Goal: Task Accomplishment & Management: Complete application form

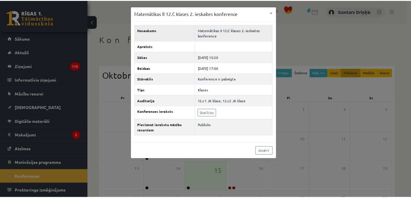
scroll to position [83, 0]
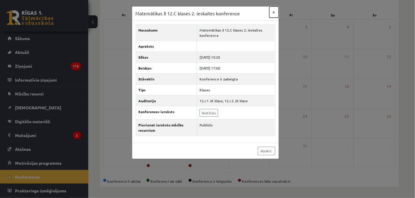
click at [274, 16] on button "×" at bounding box center [273, 11] width 9 height 11
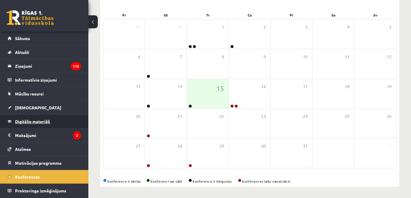
click at [52, 121] on link "Digitālie materiāli" at bounding box center [44, 121] width 73 height 14
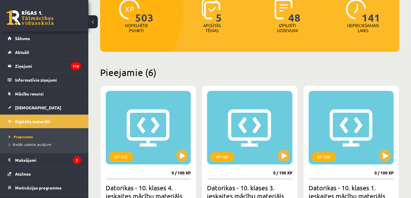
scroll to position [318, 0]
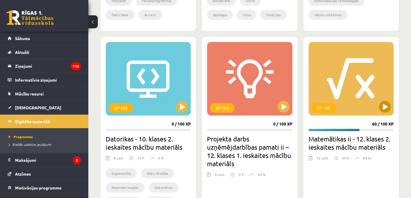
click at [387, 99] on div "XP 100" at bounding box center [350, 79] width 85 height 74
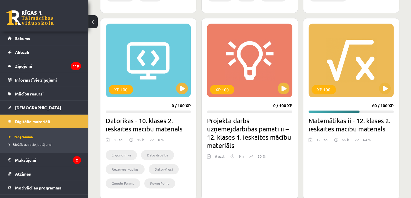
scroll to position [347, 0]
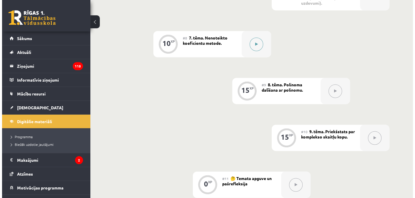
scroll to position [471, 0]
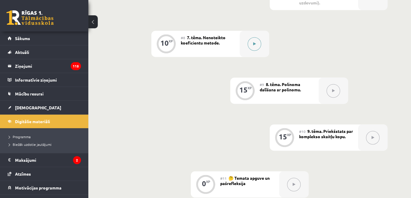
click at [263, 43] on div at bounding box center [253, 44] width 29 height 26
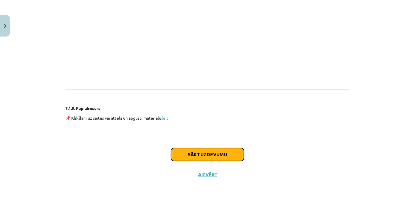
click at [207, 155] on button "Sākt uzdevumu" at bounding box center [207, 154] width 73 height 13
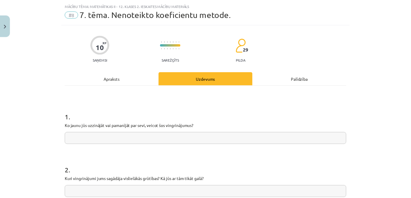
scroll to position [79, 0]
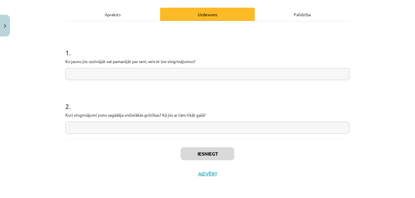
click at [157, 76] on input "text" at bounding box center [207, 74] width 284 height 12
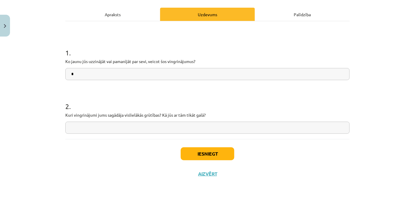
type input "*"
click at [174, 131] on input "text" at bounding box center [207, 127] width 284 height 12
click at [165, 115] on p "Kuri vingrinājumi jums sagādāja vislielākās grūtības? Kā jūs ar tām tikāt galā?" at bounding box center [207, 115] width 284 height 6
copy p "ā"
click at [139, 124] on input "***" at bounding box center [207, 127] width 284 height 12
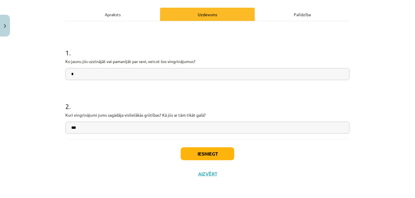
paste input "*"
type input "******"
click at [211, 151] on button "Iesniegt" at bounding box center [208, 153] width 54 height 13
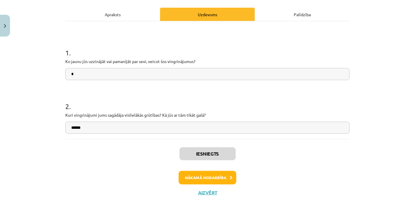
click at [208, 188] on div "Iesniegts Nākamā nodarbība Aizvērt" at bounding box center [207, 169] width 284 height 60
click at [206, 188] on div "Iesniegts Nākamā nodarbība Aizvērt" at bounding box center [207, 169] width 284 height 60
click at [205, 189] on button "Aizvērt" at bounding box center [207, 192] width 22 height 6
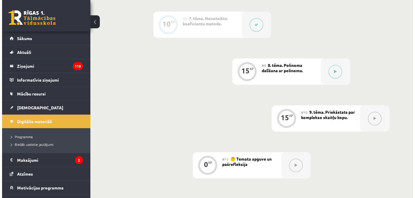
scroll to position [500, 0]
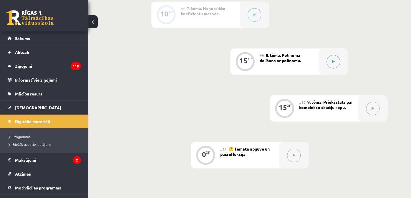
click at [334, 62] on button at bounding box center [333, 62] width 14 height 14
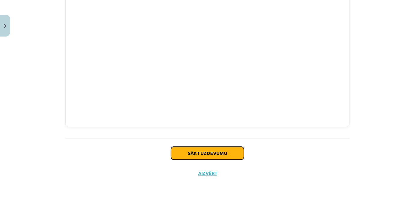
click at [219, 147] on button "Sākt uzdevumu" at bounding box center [207, 152] width 73 height 13
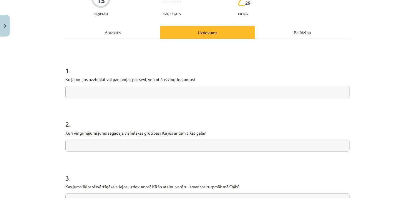
scroll to position [15, 0]
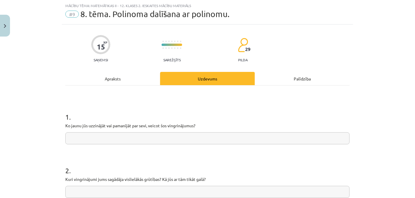
click at [211, 134] on input "text" at bounding box center [207, 138] width 284 height 12
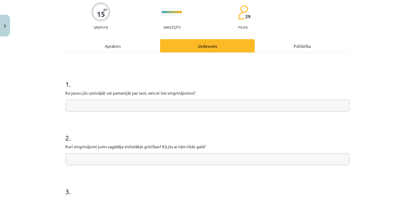
scroll to position [74, 0]
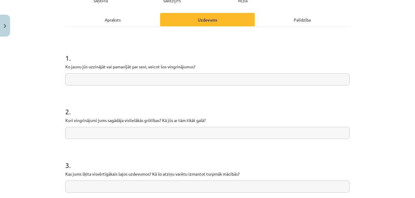
click at [211, 134] on input "text" at bounding box center [207, 133] width 284 height 12
click at [156, 69] on p "Ko jaunu jūs uzzinājāt vai pamanījāt par sevi, veicot šos vingrinājumus?" at bounding box center [207, 67] width 284 height 6
click at [155, 76] on input "text" at bounding box center [207, 79] width 284 height 12
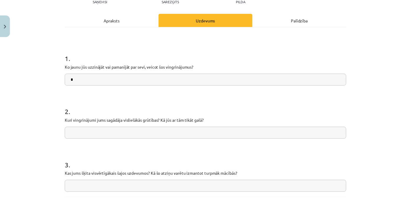
scroll to position [132, 0]
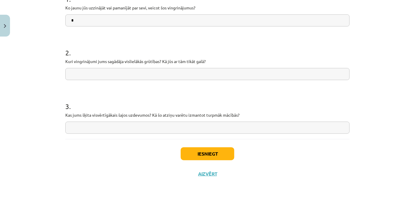
type input "*"
click at [194, 148] on button "Iesniegt" at bounding box center [208, 153] width 54 height 13
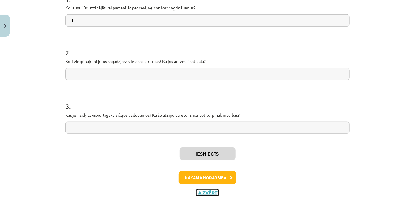
click at [203, 193] on button "Aizvērt" at bounding box center [207, 192] width 22 height 6
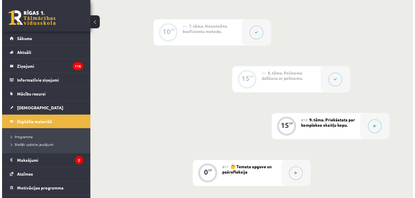
scroll to position [471, 0]
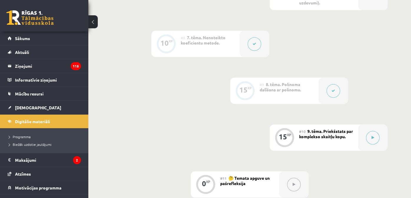
click at [332, 90] on icon at bounding box center [333, 91] width 4 height 4
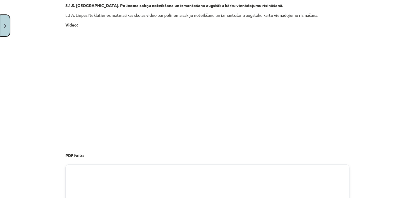
click at [6, 29] on button "Close" at bounding box center [5, 26] width 10 height 22
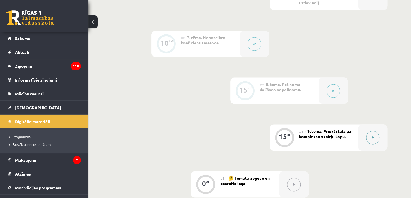
click at [370, 133] on button at bounding box center [373, 138] width 14 height 14
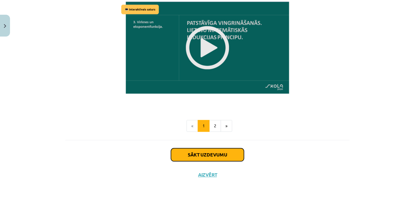
click at [239, 154] on button "Sākt uzdevumu" at bounding box center [207, 154] width 73 height 13
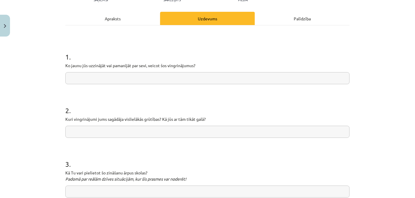
scroll to position [15, 0]
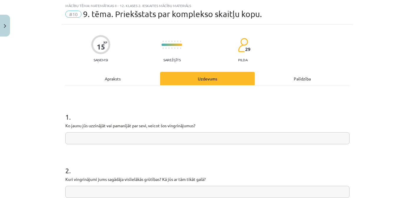
click at [210, 142] on input "text" at bounding box center [207, 138] width 284 height 12
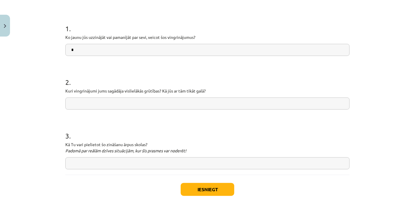
scroll to position [132, 0]
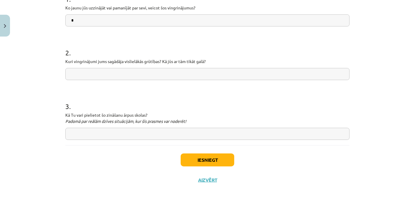
type input "*"
click at [191, 164] on button "Iesniegt" at bounding box center [208, 159] width 54 height 13
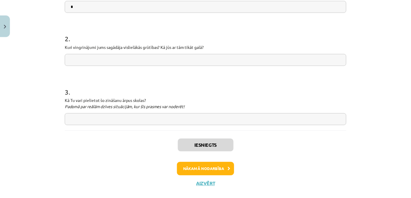
scroll to position [157, 0]
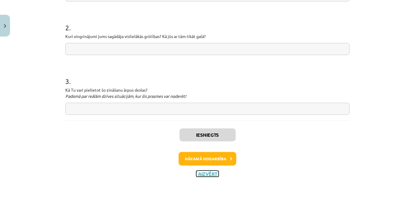
click at [210, 175] on button "Aizvērt" at bounding box center [207, 174] width 22 height 6
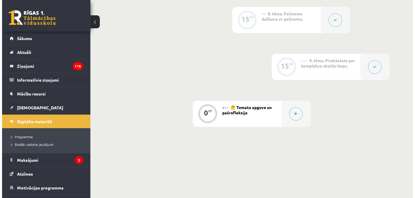
scroll to position [573, 0]
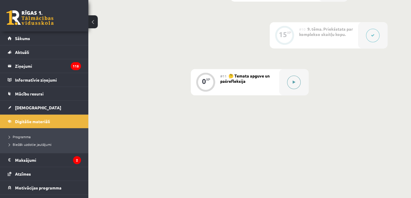
click at [296, 83] on button at bounding box center [294, 82] width 14 height 14
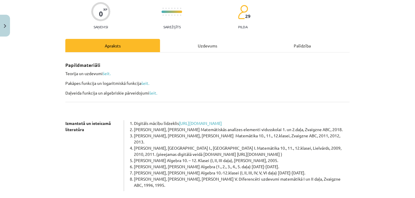
scroll to position [136, 0]
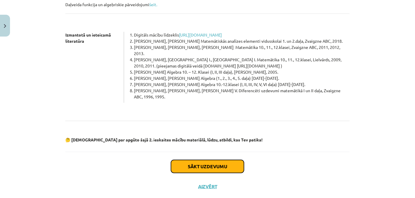
click at [215, 160] on button "Sākt uzdevumu" at bounding box center [207, 166] width 73 height 13
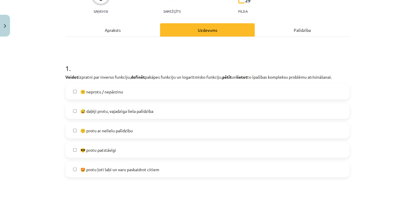
scroll to position [74, 0]
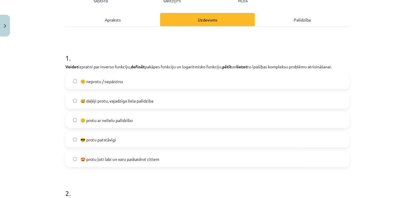
click at [125, 137] on label "😎 protu patstāvīgi" at bounding box center [207, 139] width 283 height 15
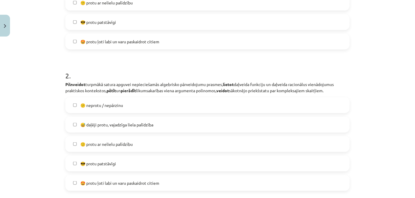
click at [122, 164] on label "😎 protu patstāvīgi" at bounding box center [207, 163] width 283 height 15
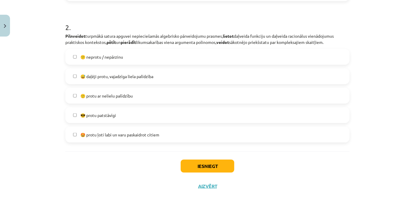
scroll to position [251, 0]
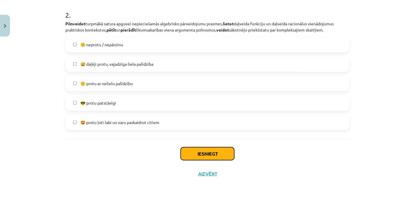
click at [197, 149] on button "Iesniegt" at bounding box center [208, 153] width 54 height 13
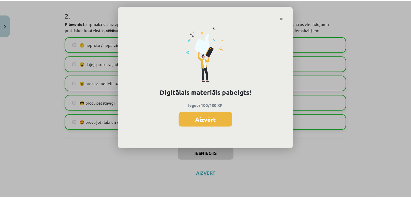
scroll to position [566, 0]
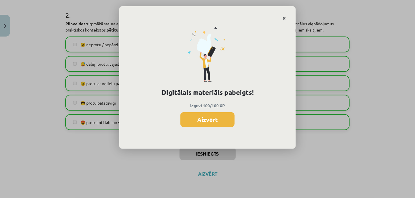
click at [283, 20] on icon "Close" at bounding box center [283, 18] width 3 height 4
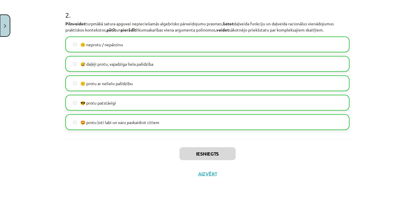
click at [9, 25] on button "Close" at bounding box center [5, 26] width 10 height 22
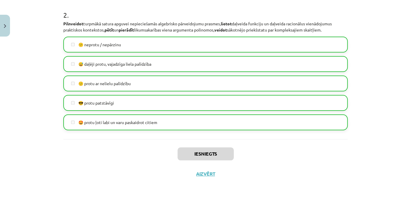
click at [46, 107] on link "[DEMOGRAPHIC_DATA]" at bounding box center [44, 108] width 73 height 14
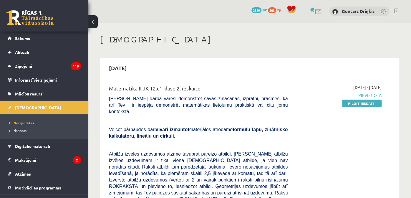
scroll to position [29, 0]
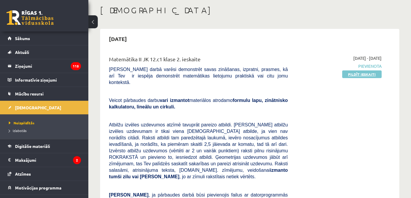
click at [352, 76] on link "Pildīt ieskaiti" at bounding box center [361, 74] width 39 height 8
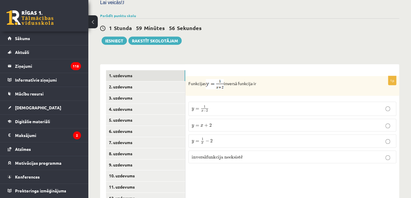
scroll to position [206, 0]
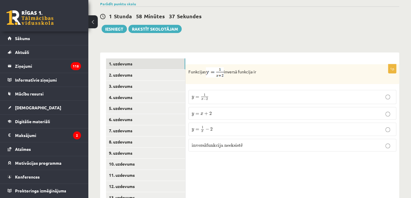
click at [284, 142] on p "invers ā funkcija neeksist ē inversā funkcija neeksistē" at bounding box center [291, 145] width 201 height 6
click at [146, 71] on link "2. uzdevums" at bounding box center [145, 74] width 79 height 11
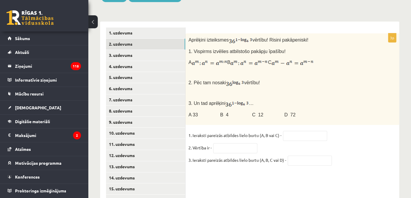
scroll to position [226, 0]
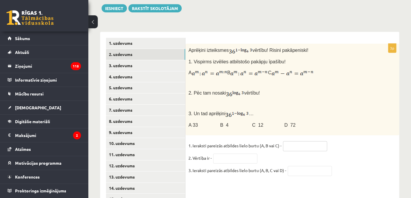
click at [306, 141] on input "text" at bounding box center [305, 146] width 44 height 10
type input "*"
click at [298, 113] on div "Aprēķini izteiksmes vērtību! Risini pakāpeniski! 1. Vispirms izvēlies atbilstoš…" at bounding box center [291, 89] width 213 height 91
click at [234, 153] on input "text" at bounding box center [235, 158] width 44 height 10
click at [292, 110] on p "3. Un tad aprēķini …" at bounding box center [277, 114] width 178 height 8
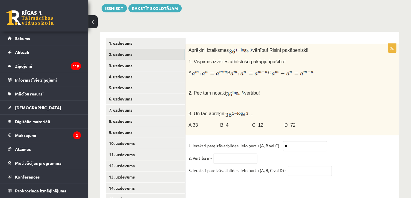
click at [281, 82] on div "Aprēķini izteiksmes vērtību! Risini pakāpeniski! 1. Vispirms izvēlies atbilstoš…" at bounding box center [291, 89] width 213 height 91
click at [350, 72] on div "Aprēķini izteiksmes vērtību! Risini pakāpeniski! 1. Vispirms izvēlies atbilstoš…" at bounding box center [291, 89] width 213 height 91
click at [257, 99] on div "Aprēķini izteiksmes vērtību! Risini pakāpeniski! 1. Vispirms izvēlies atbilstoš…" at bounding box center [291, 89] width 213 height 91
click at [252, 153] on input "text" at bounding box center [235, 158] width 44 height 10
type input "*"
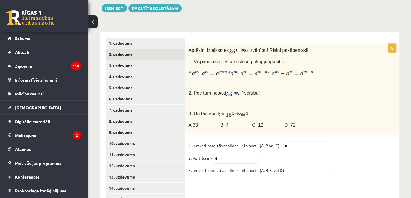
click at [249, 132] on div "3p Aprēķini izteiksmes vērtību! Risini pakāpeniski! 1. Vispirms izvēlies atbils…" at bounding box center [291, 112] width 213 height 137
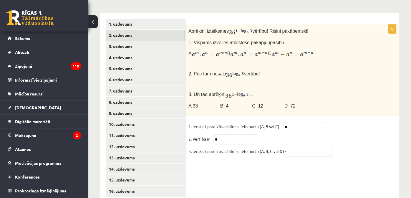
scroll to position [256, 0]
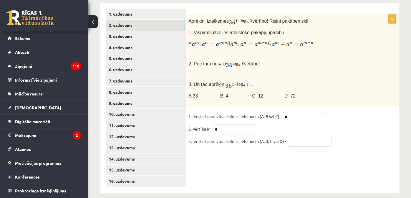
click at [311, 136] on input "text" at bounding box center [309, 141] width 44 height 10
type input "*"
click at [313, 84] on div "Aprēķini izteiksmes vērtību! Risini pakāpeniski! 1. Vispirms izvēlies atbilstoš…" at bounding box center [291, 59] width 213 height 91
click at [135, 31] on link "3. uzdevums" at bounding box center [145, 36] width 79 height 11
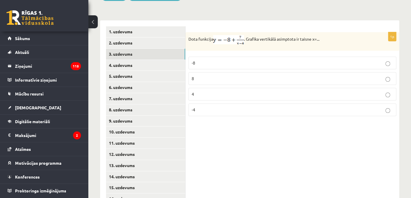
scroll to position [226, 0]
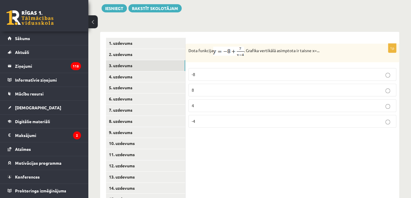
click at [248, 102] on p "4" at bounding box center [291, 105] width 201 height 6
click at [242, 135] on div "1p Dota funkcija . Grafika vertikālā asimptota ir taisne x=... -8 8 4 -4" at bounding box center [291, 127] width 213 height 190
click at [151, 71] on link "4. uzdevums" at bounding box center [145, 76] width 79 height 11
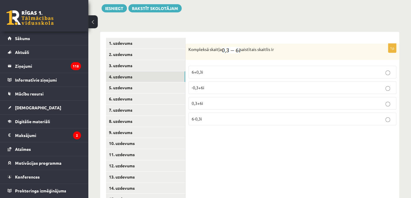
click at [243, 84] on p "-0,3+6i" at bounding box center [291, 87] width 201 height 6
click at [234, 116] on p "6-0,3i" at bounding box center [291, 119] width 201 height 6
click at [206, 84] on p "-0,3+6i" at bounding box center [291, 87] width 201 height 6
click at [125, 82] on link "5. uzdevums" at bounding box center [145, 87] width 79 height 11
click at [171, 75] on link "4. uzdevums" at bounding box center [145, 76] width 79 height 11
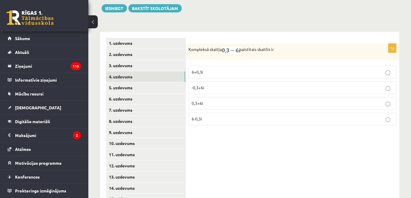
click at [268, 46] on p "Kompleksā skaitļa saistītais skaitlis ir" at bounding box center [277, 49] width 178 height 6
drag, startPoint x: 268, startPoint y: 44, endPoint x: 253, endPoint y: 46, distance: 15.1
click at [253, 46] on p "Kompleksā skaitļa saistītais skaitlis ir" at bounding box center [277, 49] width 178 height 6
copy p "saistītais skaitlis"
click at [152, 84] on link "5. uzdevums" at bounding box center [145, 87] width 79 height 11
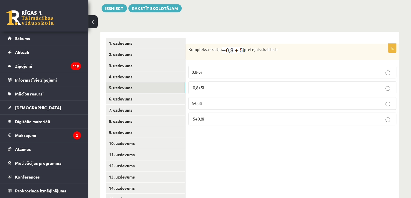
click at [208, 66] on label "0,8-5i" at bounding box center [292, 72] width 208 height 13
click at [210, 54] on div "1p Kompleksā skaitļa pretējais skaitlis ir 0,8-5i -0,8+5i 5-0,8i -5+0,8i" at bounding box center [291, 87] width 213 height 86
click at [206, 69] on p "0,8-5i" at bounding box center [291, 72] width 201 height 6
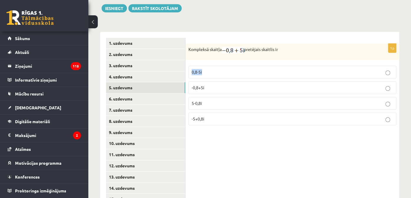
click at [206, 69] on p "0,8-5i" at bounding box center [291, 72] width 201 height 6
drag, startPoint x: 206, startPoint y: 64, endPoint x: 285, endPoint y: 61, distance: 79.2
click at [285, 66] on label "0,8-5i" at bounding box center [292, 72] width 208 height 13
click at [269, 56] on div "1p Kompleksā skaitļa pretējais skaitlis ir 0,8-5i -0,8+5i 5-0,8i -5+0,8i" at bounding box center [291, 87] width 213 height 86
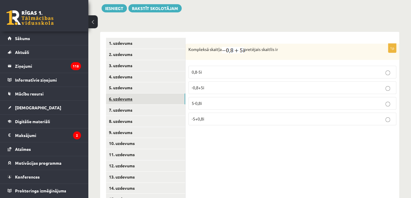
click at [152, 93] on link "6. uzdevums" at bounding box center [145, 98] width 79 height 11
click at [213, 115] on p "-5" at bounding box center [291, 118] width 201 height 6
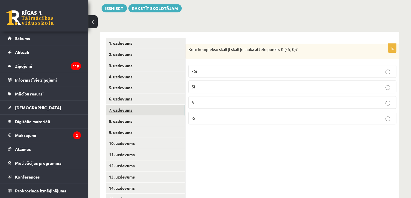
click at [149, 107] on link "7. uzdevums" at bounding box center [145, 109] width 79 height 11
click at [198, 116] on p "30" at bounding box center [291, 119] width 201 height 6
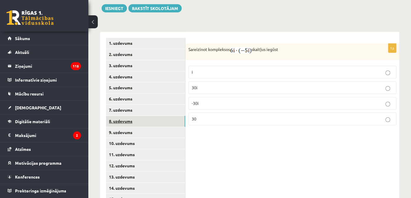
click at [149, 118] on link "8. uzdevums" at bounding box center [145, 121] width 79 height 11
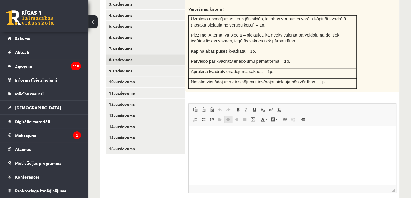
scroll to position [238, 0]
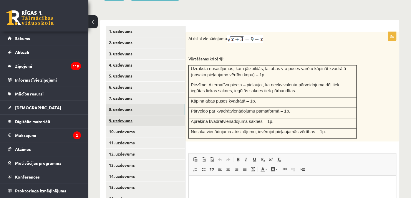
click at [128, 115] on link "9. uzdevums" at bounding box center [145, 120] width 79 height 11
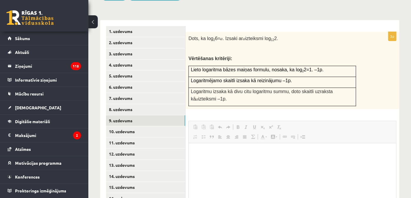
scroll to position [0, 0]
click at [268, 68] on td "Lieto logaritma bāzes maiņas formulu, nosaka, ka log 2 2=1. –1p." at bounding box center [271, 71] width 167 height 11
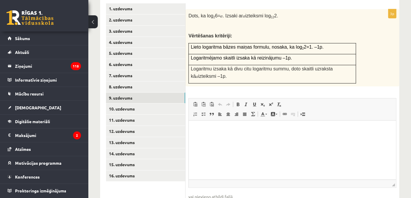
scroll to position [234, 0]
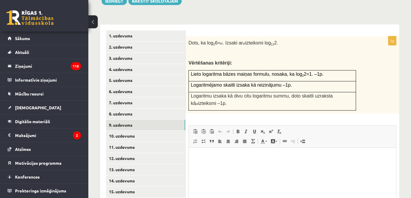
click at [327, 59] on p "Vērtēšanas kritēriji:" at bounding box center [277, 62] width 178 height 7
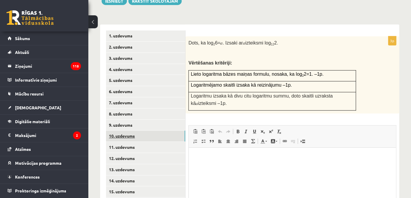
click at [153, 130] on link "10. uzdevums" at bounding box center [145, 135] width 79 height 11
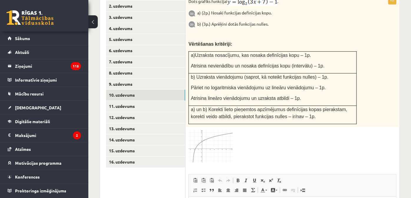
scroll to position [263, 0]
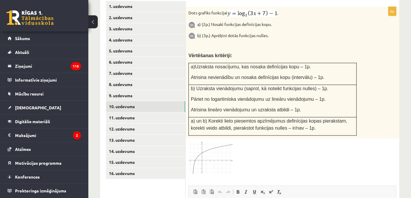
click at [208, 151] on span at bounding box center [210, 155] width 9 height 9
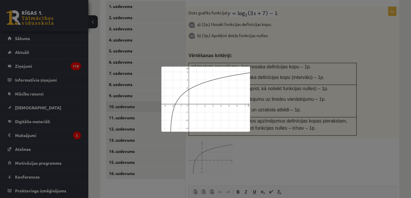
click at [269, 133] on div at bounding box center [205, 99] width 411 height 198
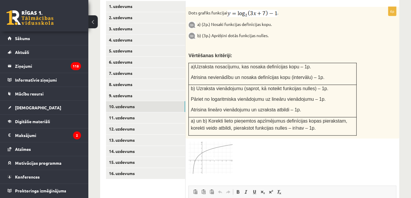
click at [220, 146] on img at bounding box center [210, 157] width 44 height 32
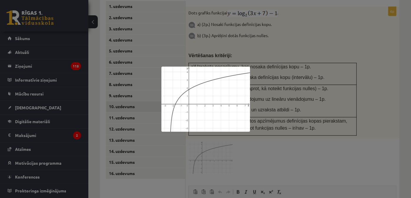
drag, startPoint x: 281, startPoint y: 144, endPoint x: 275, endPoint y: 141, distance: 7.5
click at [281, 144] on div at bounding box center [205, 99] width 411 height 198
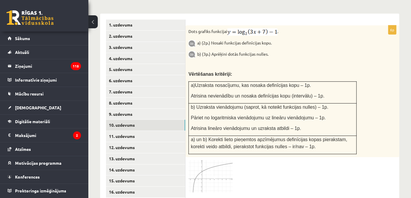
scroll to position [234, 0]
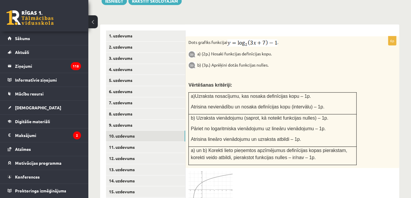
drag, startPoint x: 201, startPoint y: 185, endPoint x: 203, endPoint y: 182, distance: 3.8
click at [201, 185] on img at bounding box center [210, 187] width 44 height 32
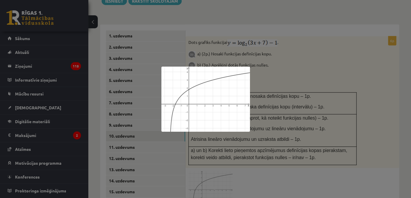
click at [271, 154] on div at bounding box center [205, 99] width 411 height 198
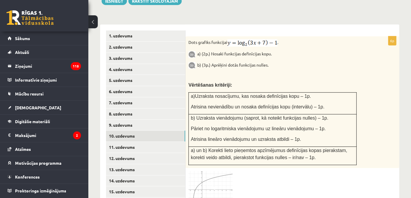
click at [229, 174] on img at bounding box center [210, 187] width 44 height 32
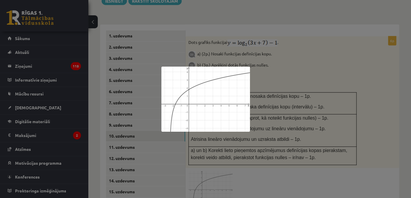
click at [251, 161] on div at bounding box center [205, 99] width 411 height 198
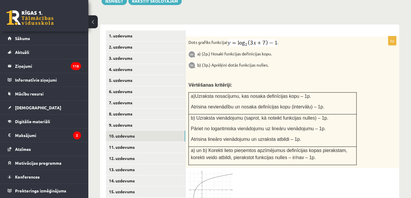
click at [228, 171] on img at bounding box center [210, 187] width 44 height 32
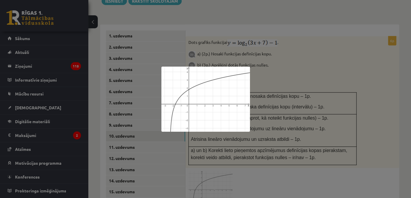
click at [235, 165] on div at bounding box center [205, 99] width 411 height 198
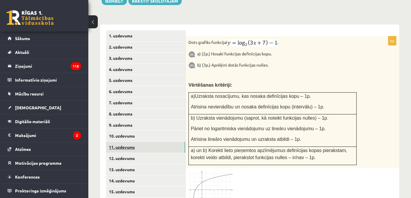
click at [165, 144] on link "11. uzdevums" at bounding box center [145, 146] width 79 height 11
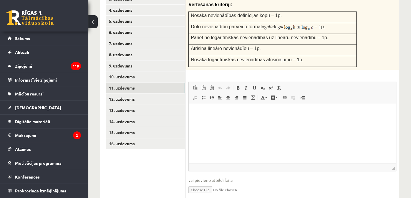
scroll to position [308, 0]
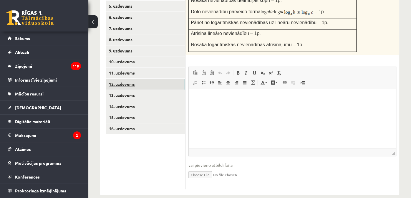
click at [131, 81] on link "12. uzdevums" at bounding box center [145, 84] width 79 height 11
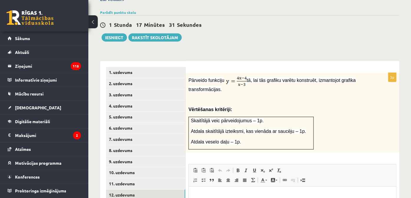
scroll to position [0, 0]
click at [353, 86] on div "Pārveido funkciju tā, lai tās grafiku varētu konstruēt, izmantojot grafika tran…" at bounding box center [291, 112] width 213 height 79
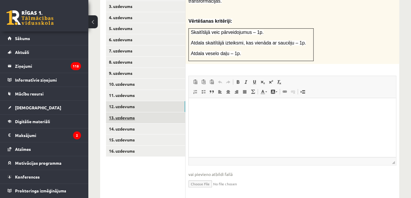
click at [150, 112] on link "13. uzdevums" at bounding box center [145, 117] width 79 height 11
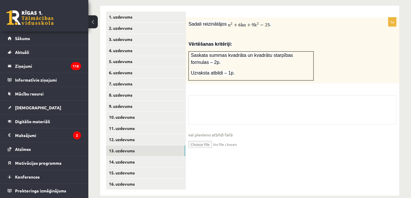
scroll to position [227, 0]
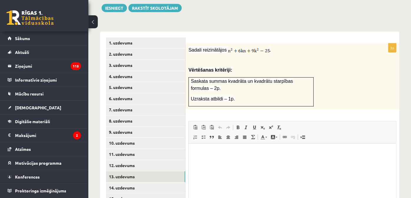
click at [308, 57] on p at bounding box center [277, 60] width 178 height 6
click at [316, 50] on div "Sadali reizinātājos . Vērtēšanas kritēriji: Saskata summas kvadrāta un kvadrātu…" at bounding box center [291, 76] width 213 height 66
click at [319, 46] on p "Sadali reizinātājos ." at bounding box center [277, 49] width 178 height 7
click at [308, 46] on p "Sadali reizinātājos ." at bounding box center [277, 49] width 178 height 7
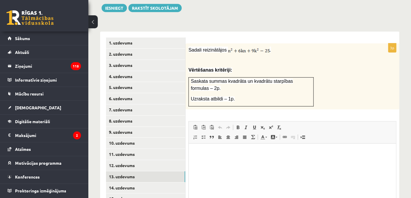
click at [306, 46] on p "Sadali reizinātājos ." at bounding box center [277, 49] width 178 height 7
click at [271, 56] on div "Sadali reizinātājos . Vērtēšanas kritēriji: Saskata summas kvadrāta un kvadrātu…" at bounding box center [291, 76] width 213 height 66
click at [300, 43] on div "Sadali reizinātājos . Vērtēšanas kritēriji: Saskata summas kvadrāta un kvadrātu…" at bounding box center [291, 76] width 213 height 66
click at [297, 46] on p "Sadali reizinātājos ." at bounding box center [277, 49] width 178 height 7
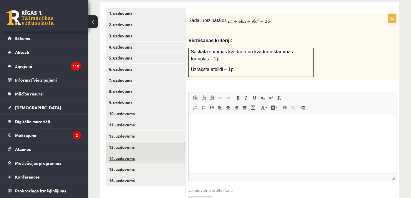
click at [139, 153] on link "14. uzdevums" at bounding box center [145, 158] width 79 height 11
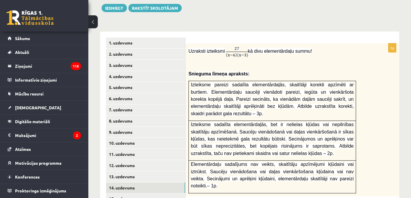
scroll to position [0, 0]
click at [287, 43] on div "Uzraksti izteiksmi kā divu elementārdaļu summu! Snieguma līmeņa apraksts: Iztei…" at bounding box center [291, 119] width 213 height 152
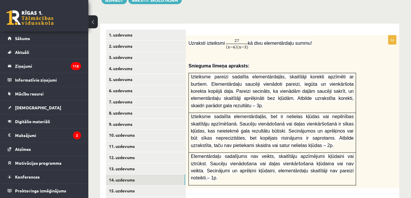
scroll to position [227, 0]
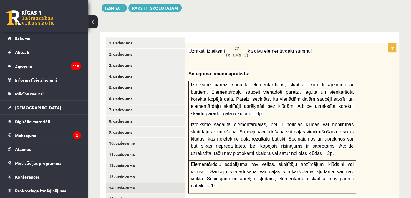
click at [285, 31] on div "3p Uzraksti izteiksmi kā divu elementārdaļu summu! Snieguma līmeņa apraksts: Iz…" at bounding box center [291, 183] width 213 height 304
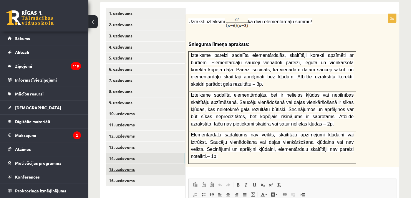
click at [151, 164] on link "15. uzdevums" at bounding box center [145, 169] width 79 height 11
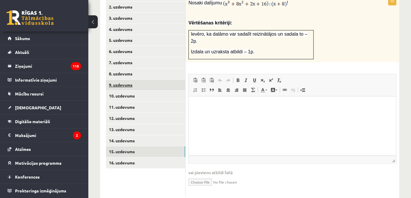
scroll to position [275, 0]
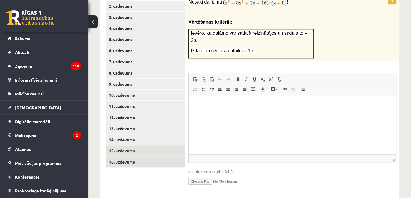
click at [156, 157] on link "16. uzdevums" at bounding box center [145, 161] width 79 height 11
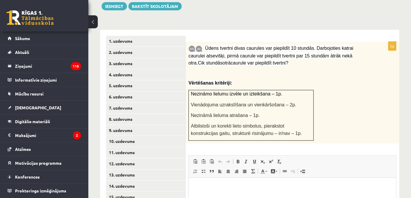
scroll to position [0, 0]
click at [310, 70] on p at bounding box center [277, 73] width 178 height 6
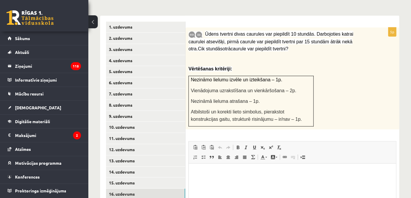
scroll to position [258, 0]
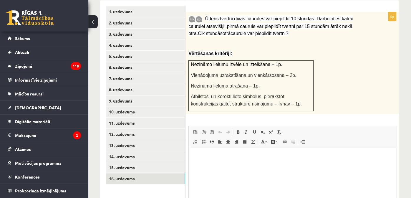
click at [337, 51] on div "Ūdens tvertni divas caurules var piepildīt 10 stundās. Darbojoties katrai cauru…" at bounding box center [291, 63] width 213 height 102
drag, startPoint x: 329, startPoint y: 48, endPoint x: 326, endPoint y: 52, distance: 5.2
click at [329, 50] on p "Vērtēšanas kritēriji:" at bounding box center [277, 53] width 178 height 7
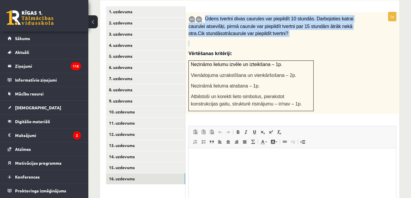
drag, startPoint x: 271, startPoint y: 28, endPoint x: 204, endPoint y: 12, distance: 68.3
click at [204, 12] on div "Ūdens tvertni divas caurules var piepildīt 10 stundās. Darbojoties katrai cauru…" at bounding box center [291, 63] width 213 height 102
copy div "Ūdens tvertni divas caurules var piepildīt 10 stundās. Darbojoties katrai cauru…"
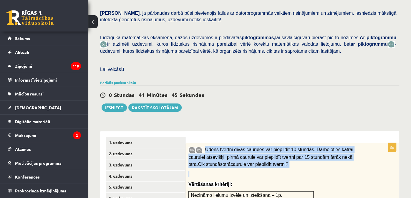
scroll to position [111, 0]
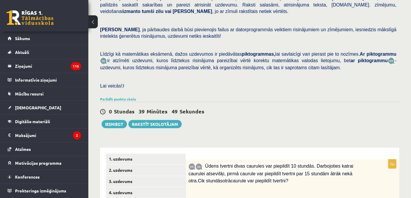
drag, startPoint x: 248, startPoint y: 56, endPoint x: 240, endPoint y: 61, distance: 10.3
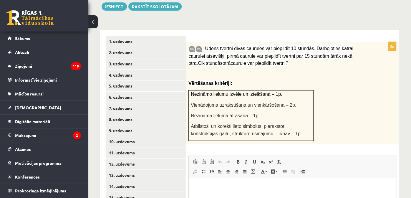
scroll to position [228, 0]
click at [121, 114] on link "8. uzdevums" at bounding box center [145, 119] width 79 height 11
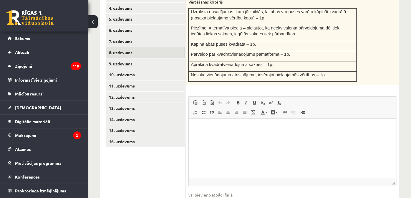
scroll to position [326, 0]
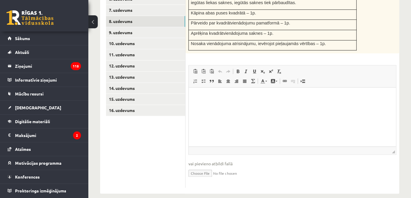
drag, startPoint x: 206, startPoint y: 166, endPoint x: 192, endPoint y: 166, distance: 13.8
click at [192, 166] on input "file" at bounding box center [292, 172] width 208 height 12
type input "**********"
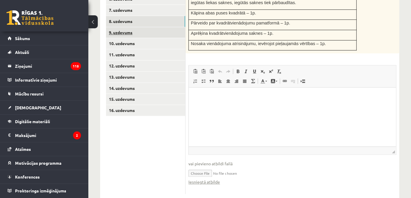
click at [128, 27] on link "9. uzdevums" at bounding box center [145, 32] width 79 height 11
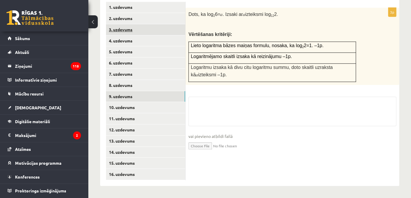
scroll to position [256, 0]
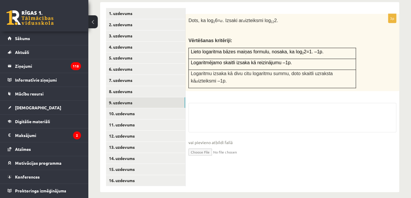
click at [203, 145] on input "file" at bounding box center [292, 151] width 208 height 12
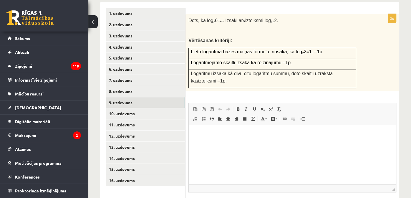
scroll to position [0, 0]
type input "**********"
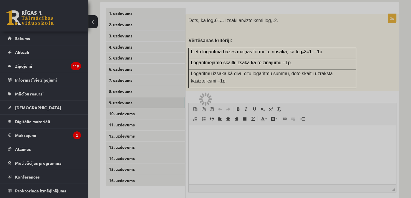
click at [71, 47] on div at bounding box center [205, 99] width 411 height 198
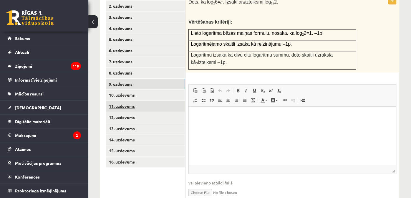
scroll to position [299, 0]
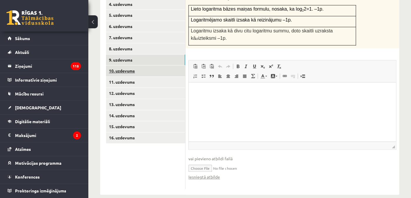
click at [142, 67] on link "10. uzdevums" at bounding box center [145, 70] width 79 height 11
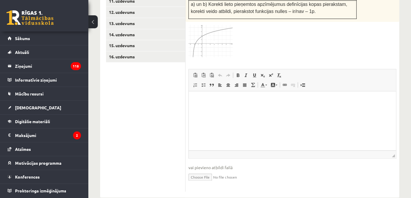
scroll to position [381, 0]
click at [203, 169] on input "file" at bounding box center [292, 175] width 208 height 12
type input "**********"
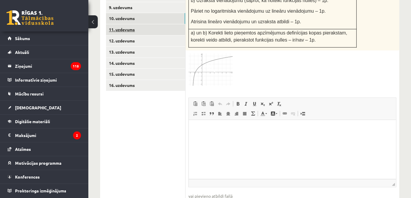
click at [129, 24] on link "11. uzdevums" at bounding box center [145, 29] width 79 height 11
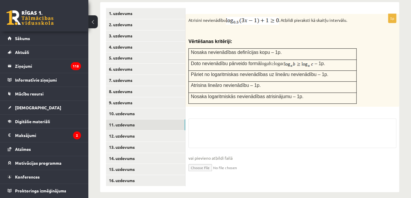
scroll to position [308, 0]
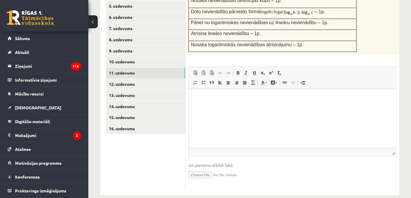
click at [205, 168] on input "file" at bounding box center [292, 174] width 208 height 12
type input "**********"
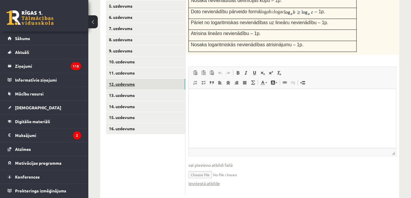
click at [160, 81] on link "12. uzdevums" at bounding box center [145, 84] width 79 height 11
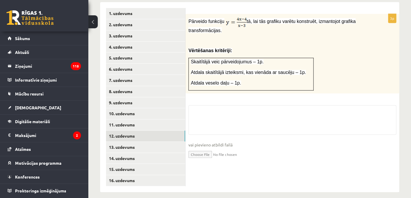
click at [203, 148] on input "file" at bounding box center [292, 154] width 208 height 12
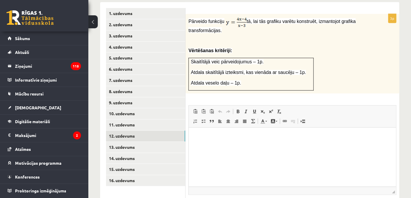
scroll to position [0, 0]
type input "**********"
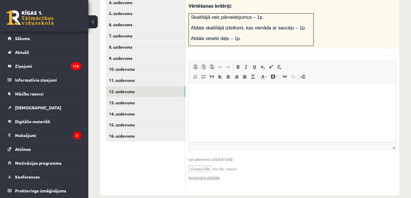
scroll to position [301, 0]
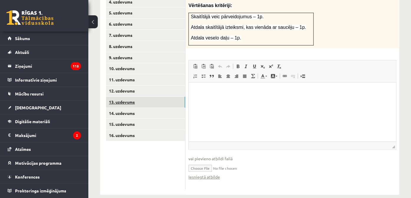
click at [120, 96] on link "13. uzdevums" at bounding box center [145, 101] width 79 height 11
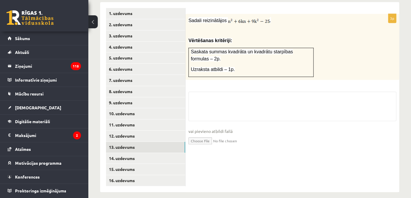
click at [201, 134] on input "file" at bounding box center [292, 140] width 208 height 12
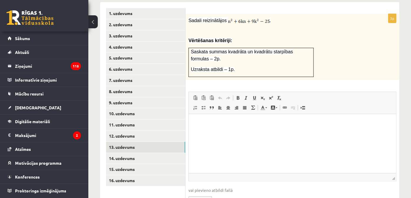
scroll to position [0, 0]
type input "**********"
click at [156, 153] on link "14. uzdevums" at bounding box center [145, 158] width 79 height 11
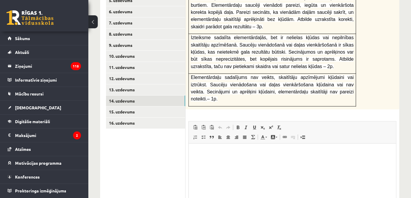
scroll to position [344, 0]
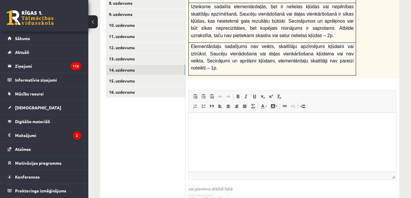
click at [204, 191] on input "file" at bounding box center [292, 197] width 208 height 12
type input "**********"
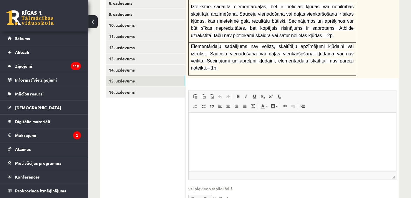
click at [140, 75] on link "15. uzdevums" at bounding box center [145, 80] width 79 height 11
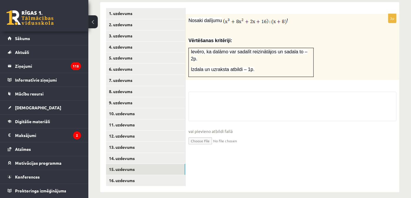
click at [200, 134] on input "file" at bounding box center [292, 140] width 208 height 12
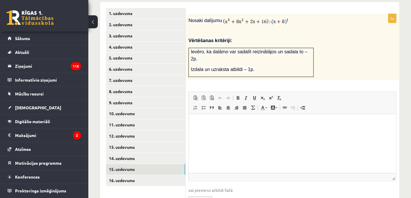
scroll to position [0, 0]
type input "**********"
click at [133, 175] on link "16. uzdevums" at bounding box center [145, 180] width 79 height 11
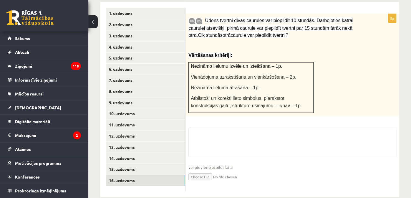
click at [205, 170] on input "file" at bounding box center [292, 176] width 208 height 12
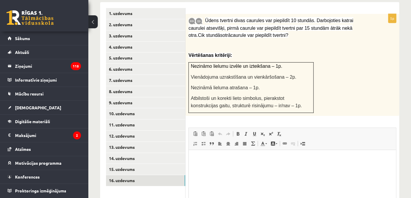
type input "**********"
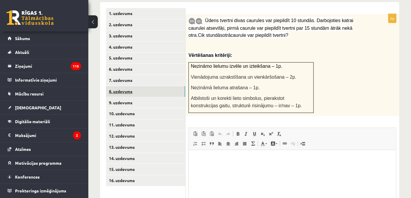
click at [128, 86] on link "8. uzdevums" at bounding box center [145, 91] width 79 height 11
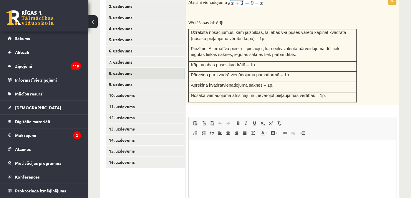
scroll to position [333, 0]
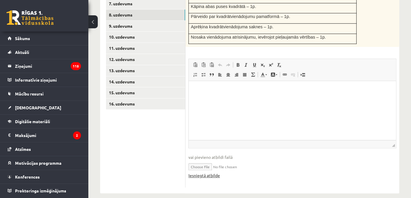
click at [206, 172] on link "Iesniegtā atbilde" at bounding box center [203, 175] width 31 height 6
click at [138, 24] on link "9. uzdevums" at bounding box center [145, 26] width 79 height 11
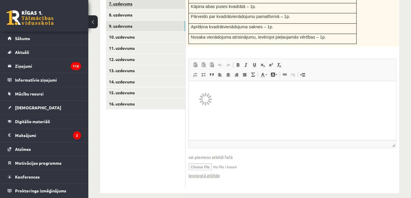
scroll to position [256, 0]
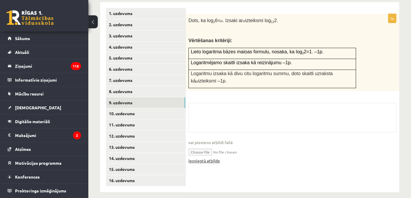
click at [207, 157] on link "Iesniegtā atbilde" at bounding box center [203, 160] width 31 height 6
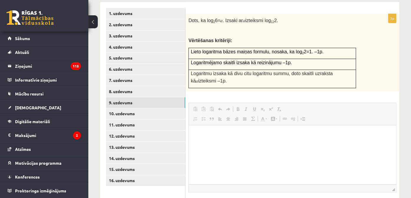
scroll to position [0, 0]
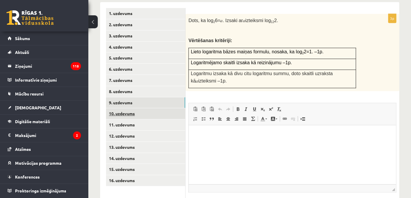
click at [136, 108] on link "10. uzdevums" at bounding box center [145, 113] width 79 height 11
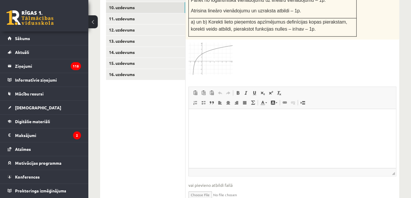
scroll to position [387, 0]
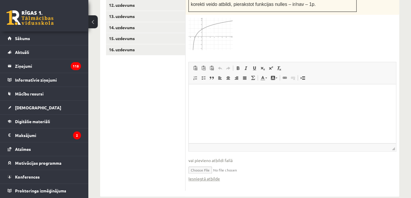
click at [204, 175] on link "Iesniegtā atbilde" at bounding box center [203, 178] width 31 height 6
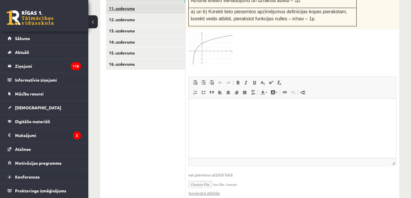
scroll to position [358, 0]
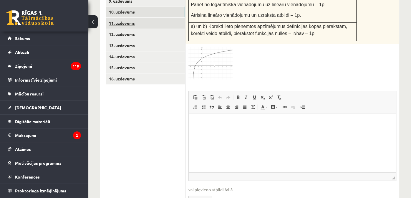
click at [131, 18] on link "11. uzdevums" at bounding box center [145, 23] width 79 height 11
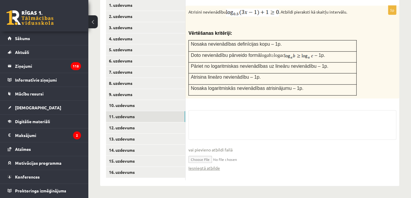
scroll to position [256, 0]
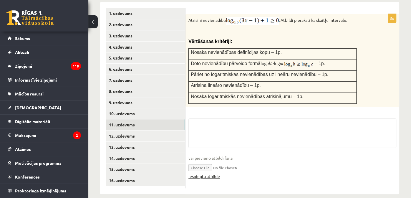
click at [214, 173] on link "Iesniegtā atbilde" at bounding box center [203, 176] width 31 height 6
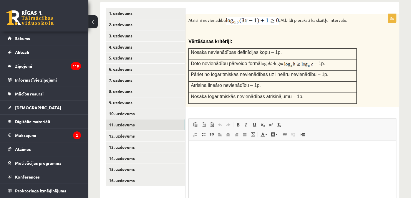
scroll to position [0, 0]
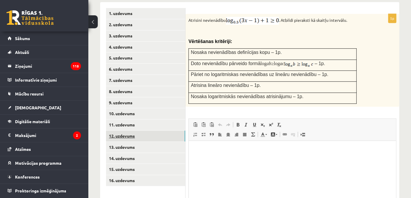
click at [128, 130] on link "12. uzdevums" at bounding box center [145, 135] width 79 height 11
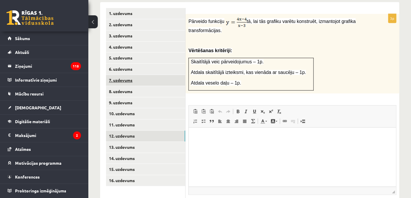
scroll to position [301, 0]
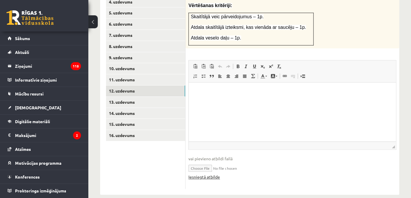
click at [209, 174] on link "Iesniegtā atbilde" at bounding box center [203, 177] width 31 height 6
click at [153, 96] on link "13. uzdevums" at bounding box center [145, 101] width 79 height 11
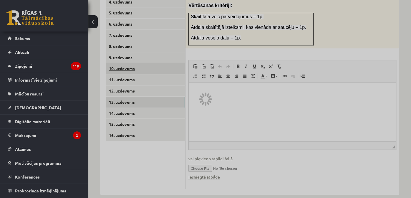
scroll to position [256, 0]
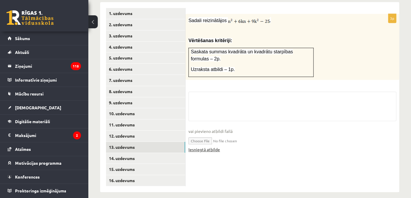
click at [208, 146] on link "Iesniegtā atbilde" at bounding box center [203, 149] width 31 height 6
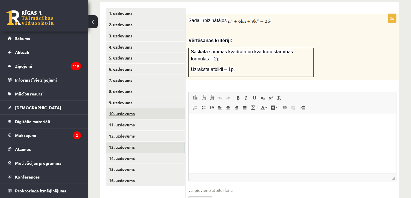
scroll to position [0, 0]
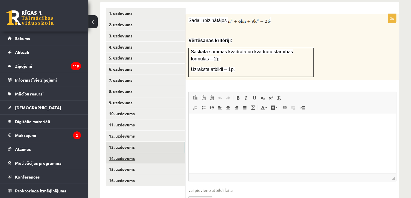
click at [151, 153] on link "14. uzdevums" at bounding box center [145, 158] width 79 height 11
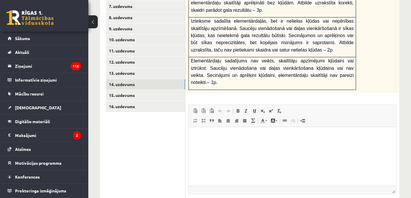
scroll to position [357, 0]
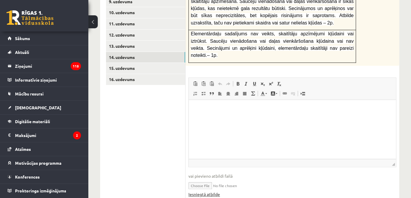
click at [205, 191] on link "Iesniegtā atbilde" at bounding box center [203, 194] width 31 height 6
click at [129, 63] on link "15. uzdevums" at bounding box center [145, 68] width 79 height 11
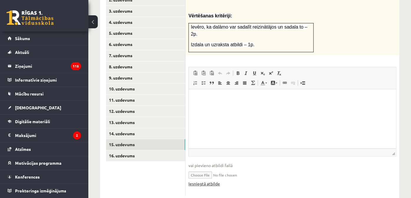
scroll to position [0, 0]
click at [217, 180] on link "Iesniegtā atbilde" at bounding box center [203, 183] width 31 height 6
click at [141, 150] on link "16. uzdevums" at bounding box center [145, 155] width 79 height 11
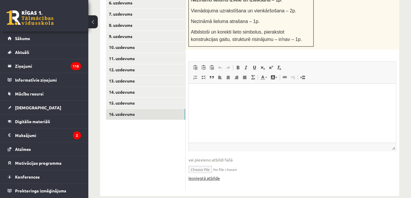
click at [213, 175] on link "Iesniegtā atbilde" at bounding box center [203, 178] width 31 height 6
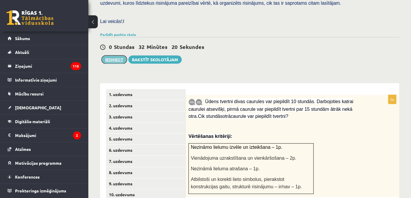
click at [119, 55] on button "Iesniegt" at bounding box center [113, 59] width 25 height 8
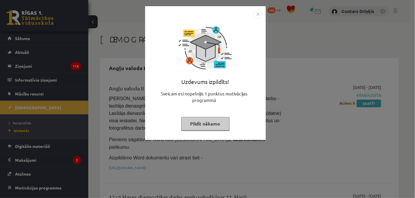
click at [258, 15] on img "Close" at bounding box center [257, 14] width 9 height 9
